Goal: Information Seeking & Learning: Learn about a topic

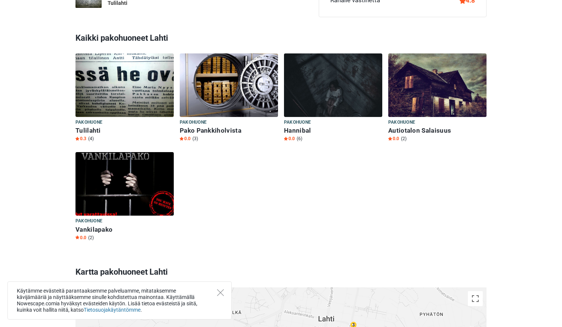
scroll to position [636, 0]
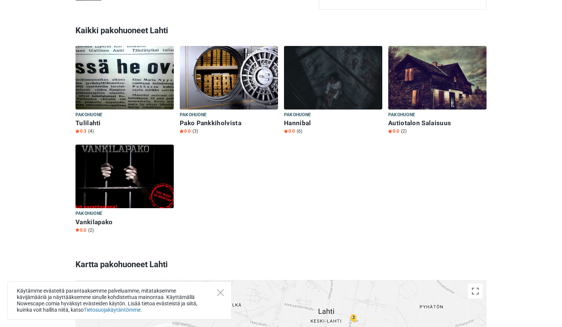
click at [168, 166] on img at bounding box center [125, 177] width 98 height 64
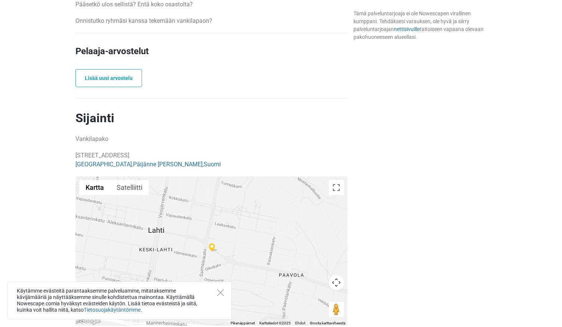
scroll to position [411, 0]
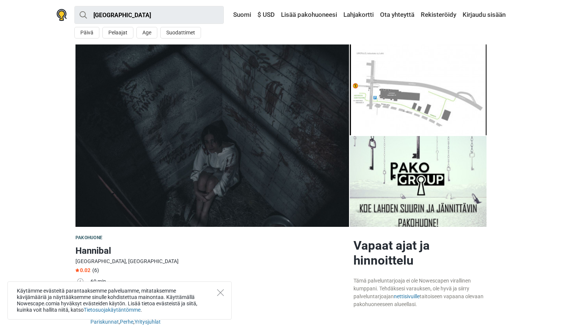
click at [228, 292] on div "Käytämme evästeitä parantaaksemme palveluamme, mitataksemme kävijämääriä ja näy…" at bounding box center [119, 301] width 224 height 38
click at [218, 291] on icon "Close" at bounding box center [220, 292] width 7 height 7
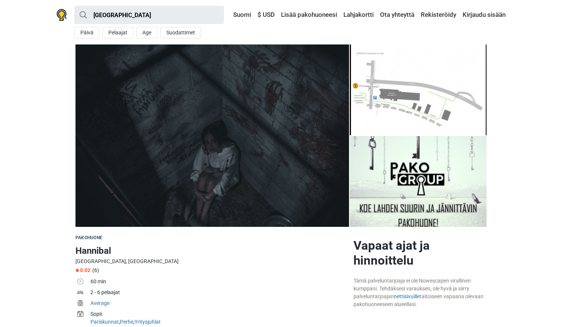
click at [406, 180] on img at bounding box center [418, 181] width 137 height 91
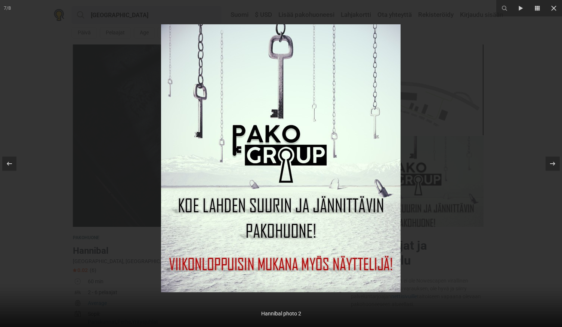
click at [382, 174] on img at bounding box center [281, 158] width 240 height 268
click at [555, 10] on icon at bounding box center [554, 8] width 9 height 9
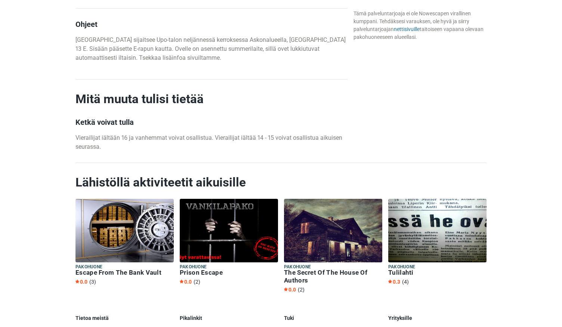
scroll to position [972, 0]
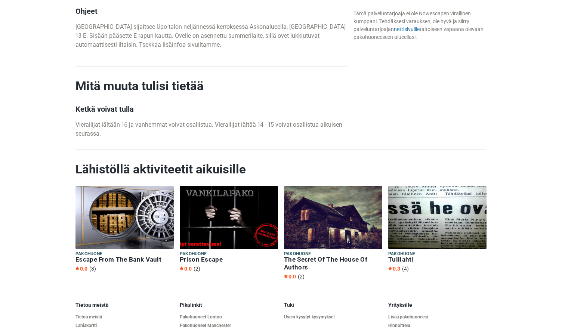
click at [406, 260] on h6 "Tulilahti" at bounding box center [438, 260] width 98 height 8
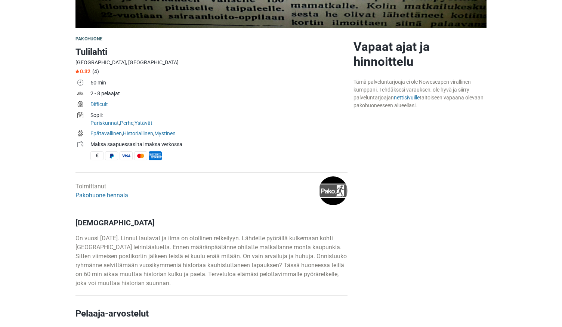
scroll to position [187, 0]
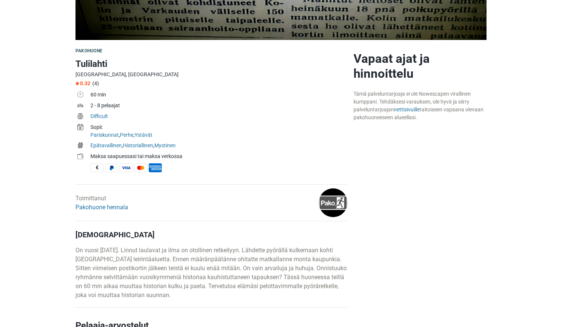
click at [332, 203] on img at bounding box center [333, 202] width 29 height 29
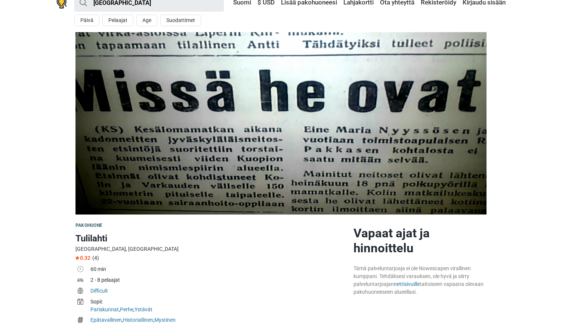
scroll to position [0, 0]
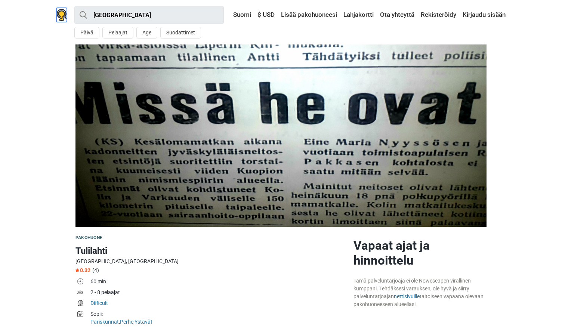
click at [59, 13] on img at bounding box center [61, 15] width 10 height 12
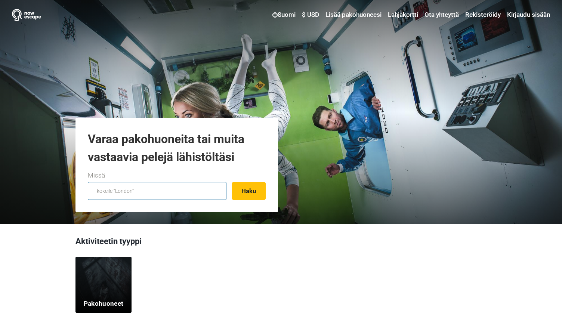
click at [153, 188] on input "text" at bounding box center [157, 191] width 139 height 18
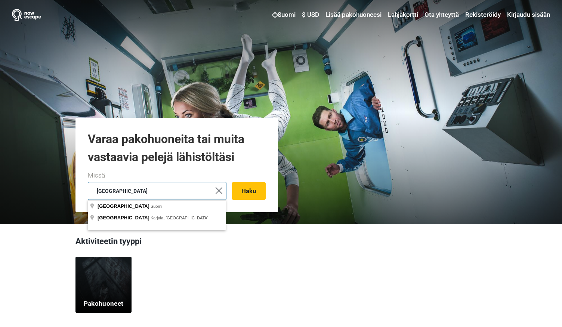
type input "lahti"
click at [232, 182] on button "Haku" at bounding box center [249, 191] width 34 height 18
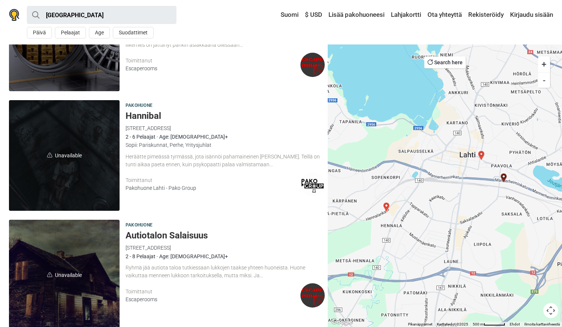
scroll to position [187, 0]
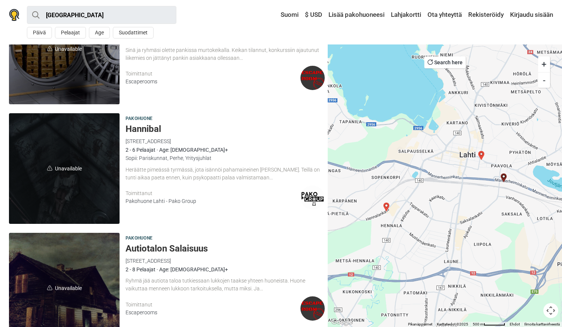
click at [227, 173] on div "Heräätte pimeässä tyrmässä, jota isännöi pahamaineinen Hannibal. Teillä on tunt…" at bounding box center [225, 174] width 199 height 16
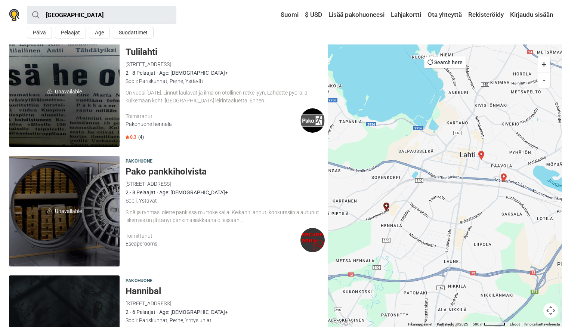
scroll to position [37, 0]
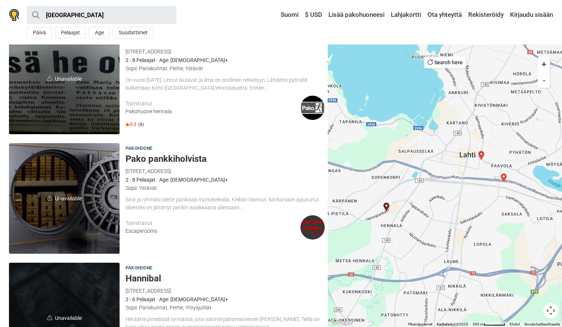
click at [128, 124] on img at bounding box center [128, 125] width 4 height 4
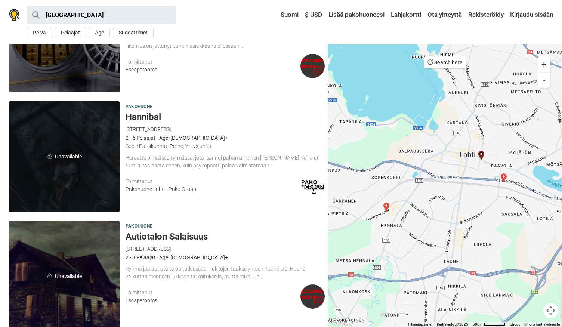
scroll to position [187, 0]
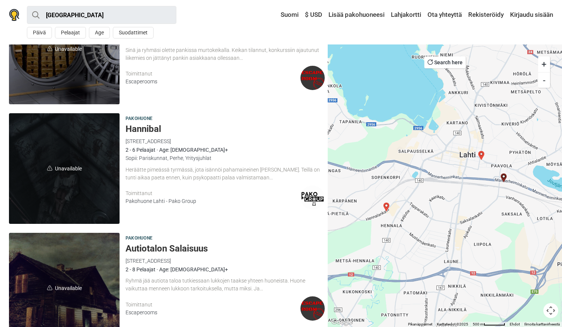
click at [61, 145] on span "Unavailable" at bounding box center [64, 168] width 111 height 111
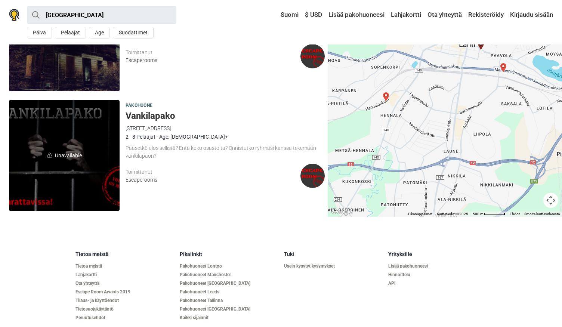
scroll to position [449, 0]
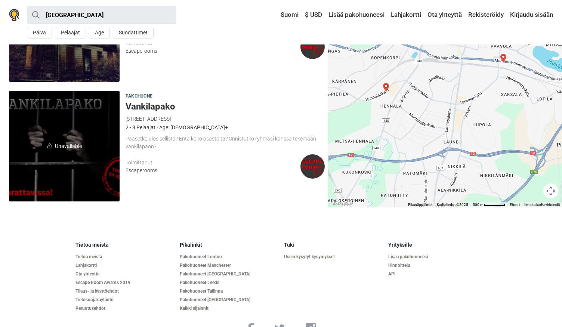
click at [187, 143] on div "Pääsetkö ulos sellistä? Entä koko osastolta? Onnistutko ryhmäsi kanssa tekemään…" at bounding box center [225, 143] width 199 height 16
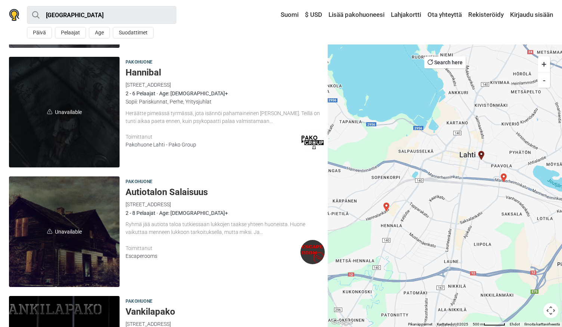
scroll to position [224, 0]
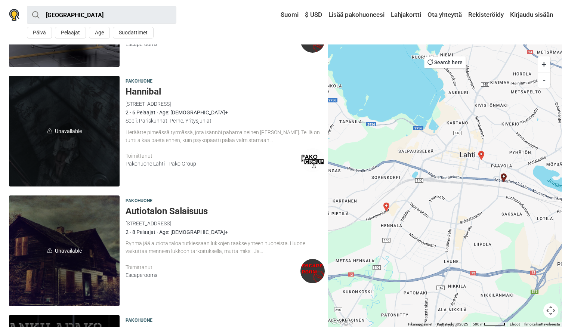
click at [185, 138] on div "Heräätte pimeässä tyrmässä, jota isännöi pahamaineinen Hannibal. Teillä on tunt…" at bounding box center [225, 137] width 199 height 16
click at [142, 165] on div "Pakohuone Lahti - Pako Group" at bounding box center [213, 164] width 175 height 8
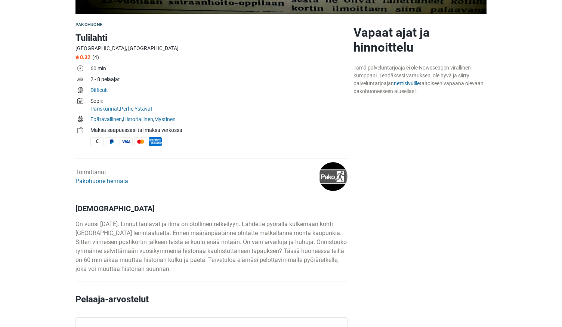
scroll to position [224, 0]
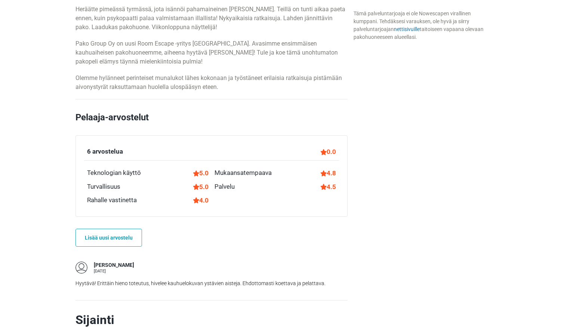
scroll to position [449, 0]
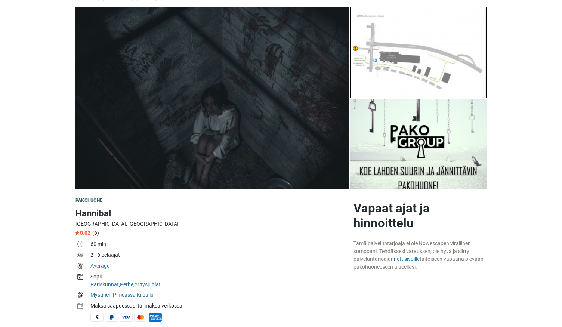
scroll to position [75, 0]
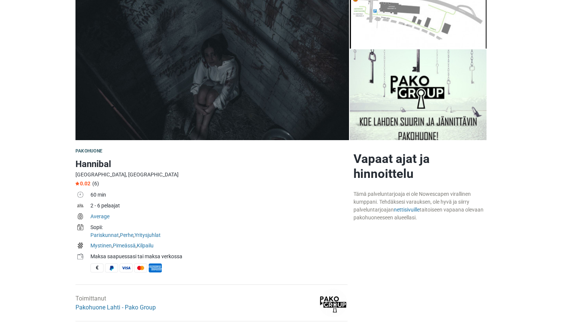
scroll to position [112, 0]
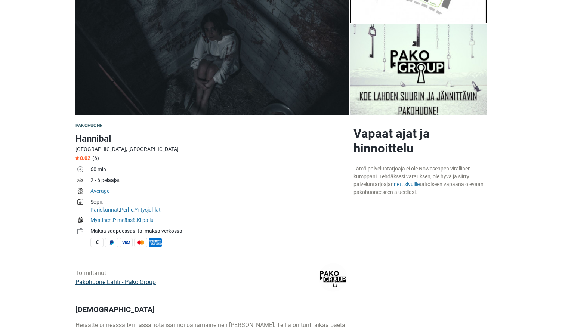
click at [91, 283] on link "Pakohuone Lahti - Pako Group" at bounding box center [116, 282] width 80 height 7
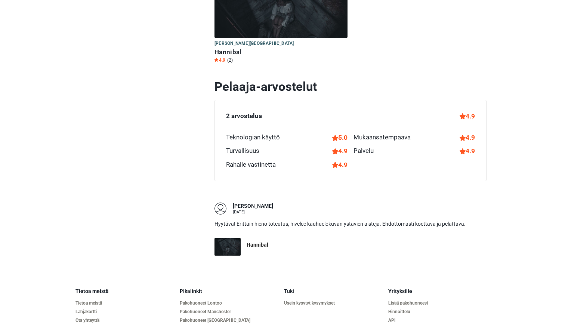
scroll to position [157, 0]
